Goal: Task Accomplishment & Management: Use online tool/utility

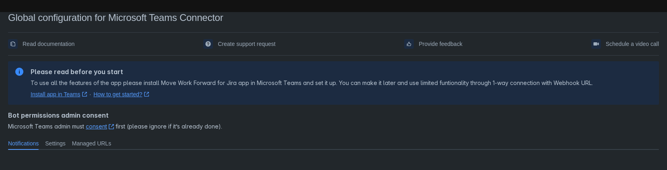
click at [58, 95] on link "Install app in Teams ﻿ , (opens new window)" at bounding box center [59, 94] width 56 height 8
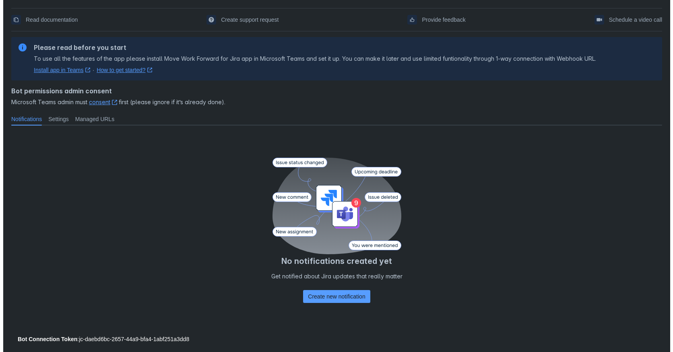
scroll to position [35, 0]
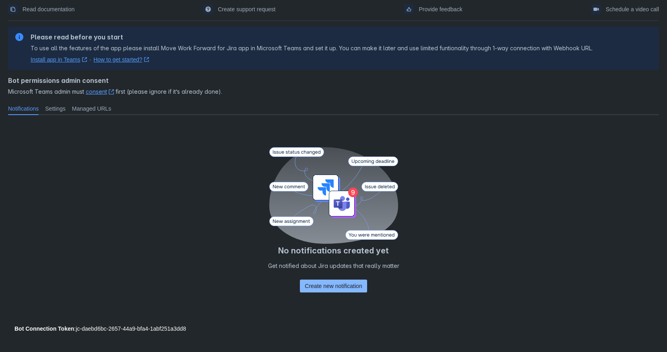
click at [323, 285] on span "Create new notification" at bounding box center [333, 286] width 57 height 13
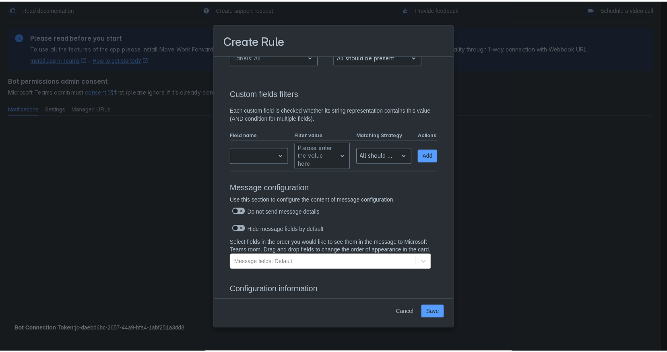
scroll to position [403, 0]
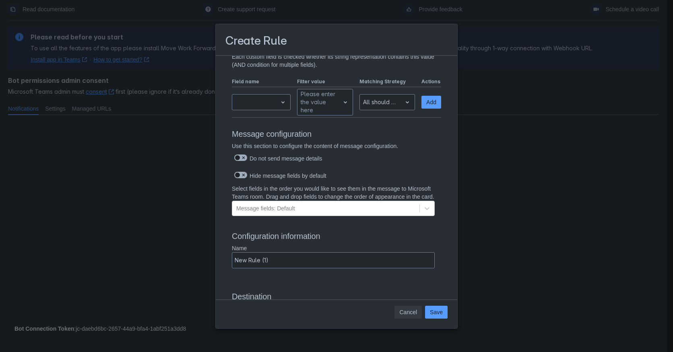
click at [409, 314] on span "Cancel" at bounding box center [408, 312] width 18 height 13
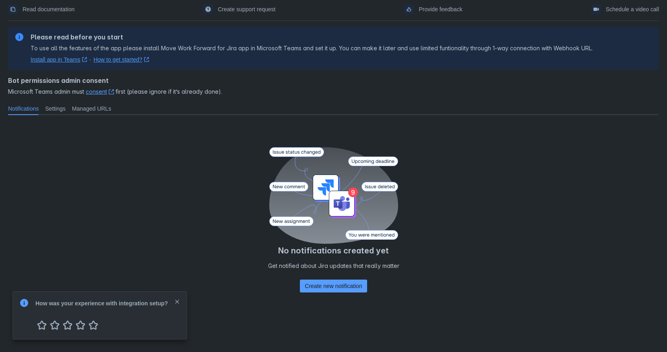
click at [573, 168] on div "No notifications created yet Get notified about Jira updates that really matter…" at bounding box center [333, 221] width 651 height 200
